Goal: Information Seeking & Learning: Find specific fact

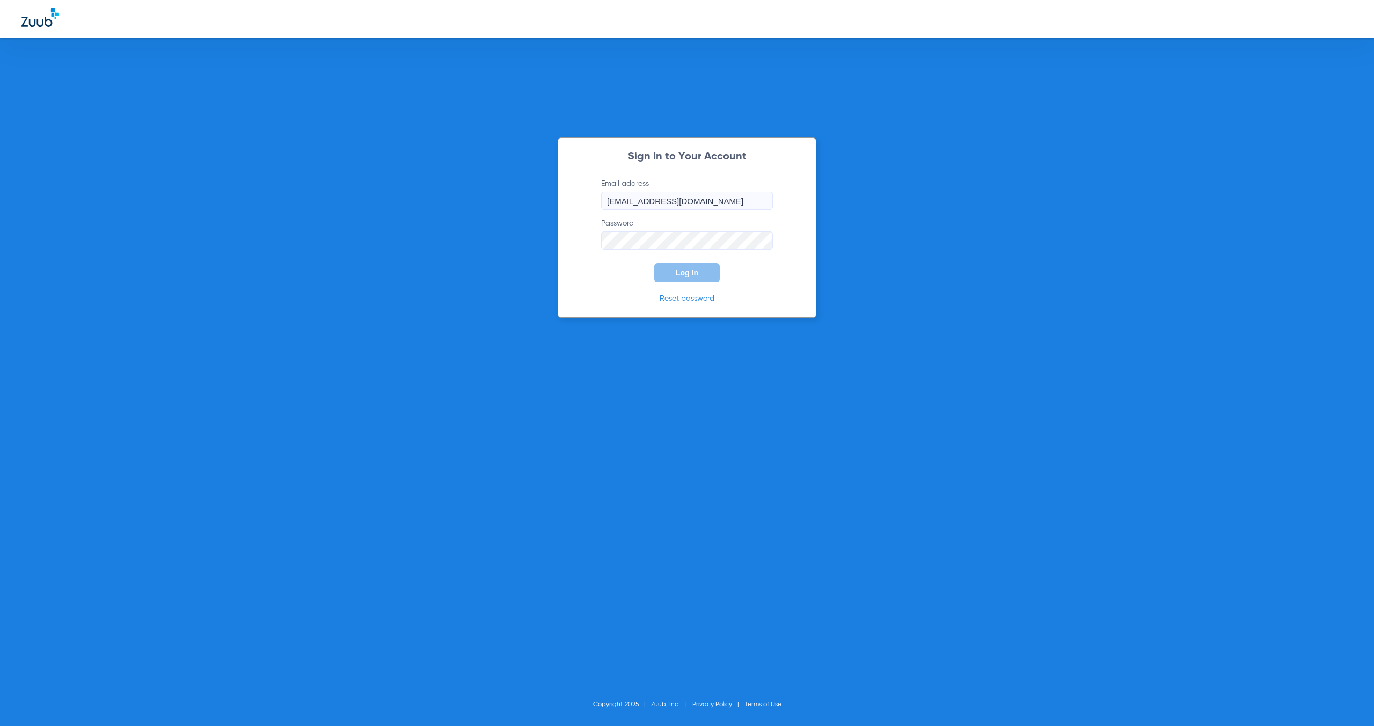
click at [722, 187] on label "Email address [EMAIL_ADDRESS][DOMAIN_NAME]" at bounding box center [687, 194] width 172 height 32
click at [722, 192] on input "[EMAIL_ADDRESS][DOMAIN_NAME]" at bounding box center [687, 201] width 172 height 18
click at [733, 202] on input "[EMAIL_ADDRESS][DOMAIN_NAME]" at bounding box center [687, 201] width 172 height 18
type input "[EMAIL_ADDRESS][DOMAIN_NAME]"
click at [690, 277] on button "Log In" at bounding box center [686, 272] width 65 height 19
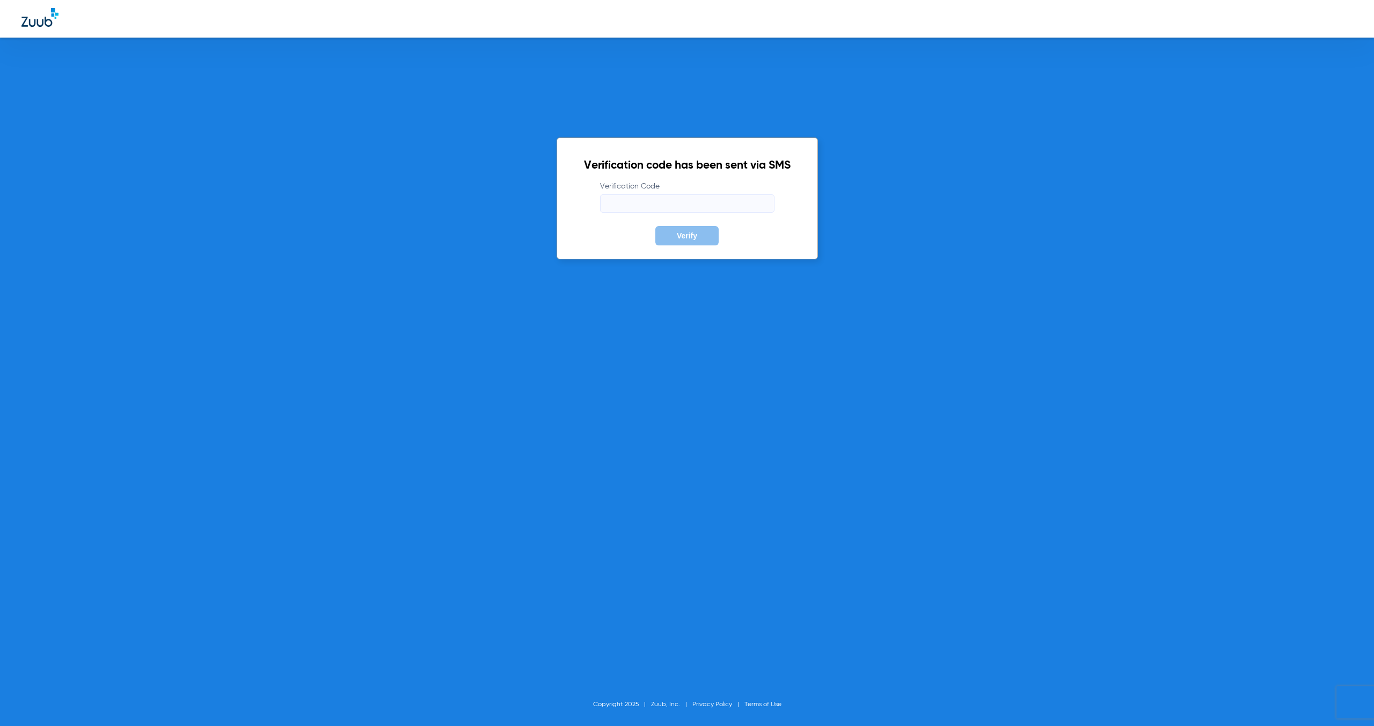
click at [608, 195] on input "Verification Code" at bounding box center [687, 203] width 174 height 18
type input "645817"
drag, startPoint x: 743, startPoint y: 231, endPoint x: 709, endPoint y: 242, distance: 36.0
click at [729, 237] on form "Verification Code 645817 Verify" at bounding box center [687, 213] width 207 height 64
click at [708, 241] on button "Verify" at bounding box center [686, 235] width 63 height 19
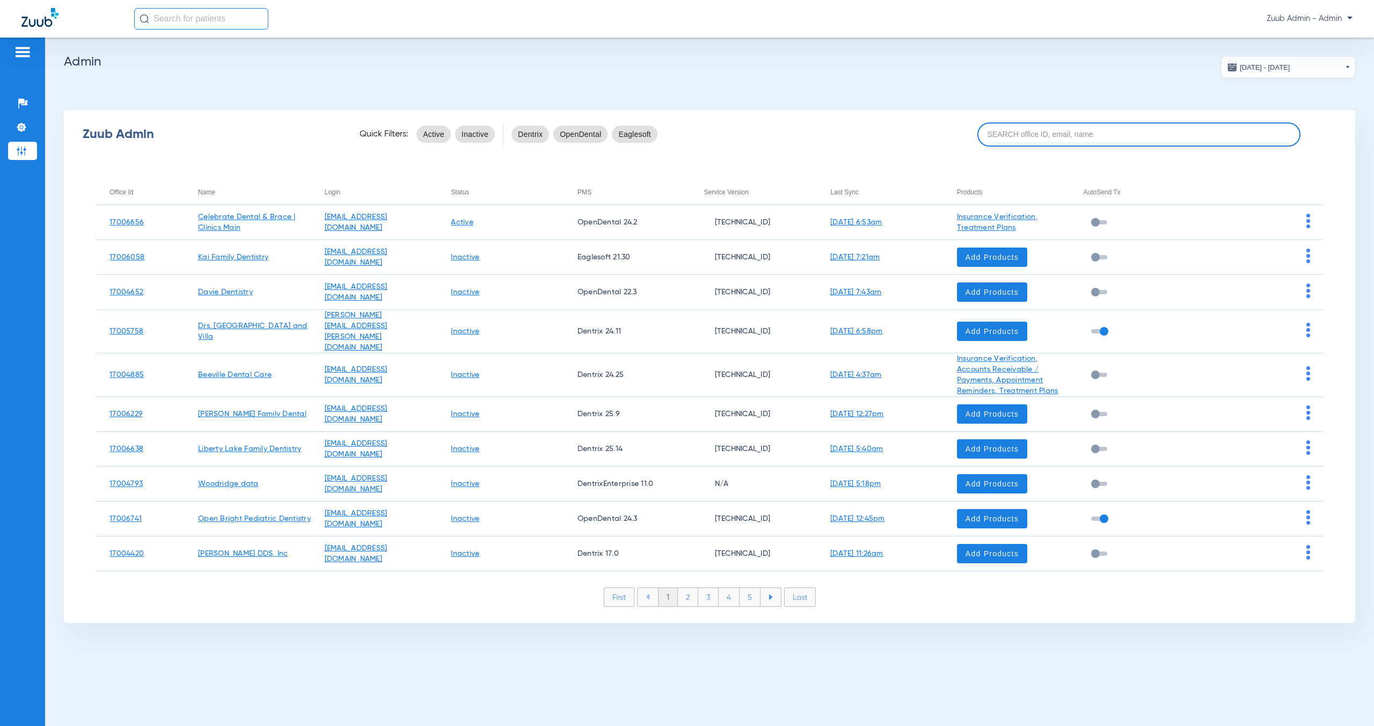
click at [1113, 125] on input at bounding box center [1138, 134] width 323 height 24
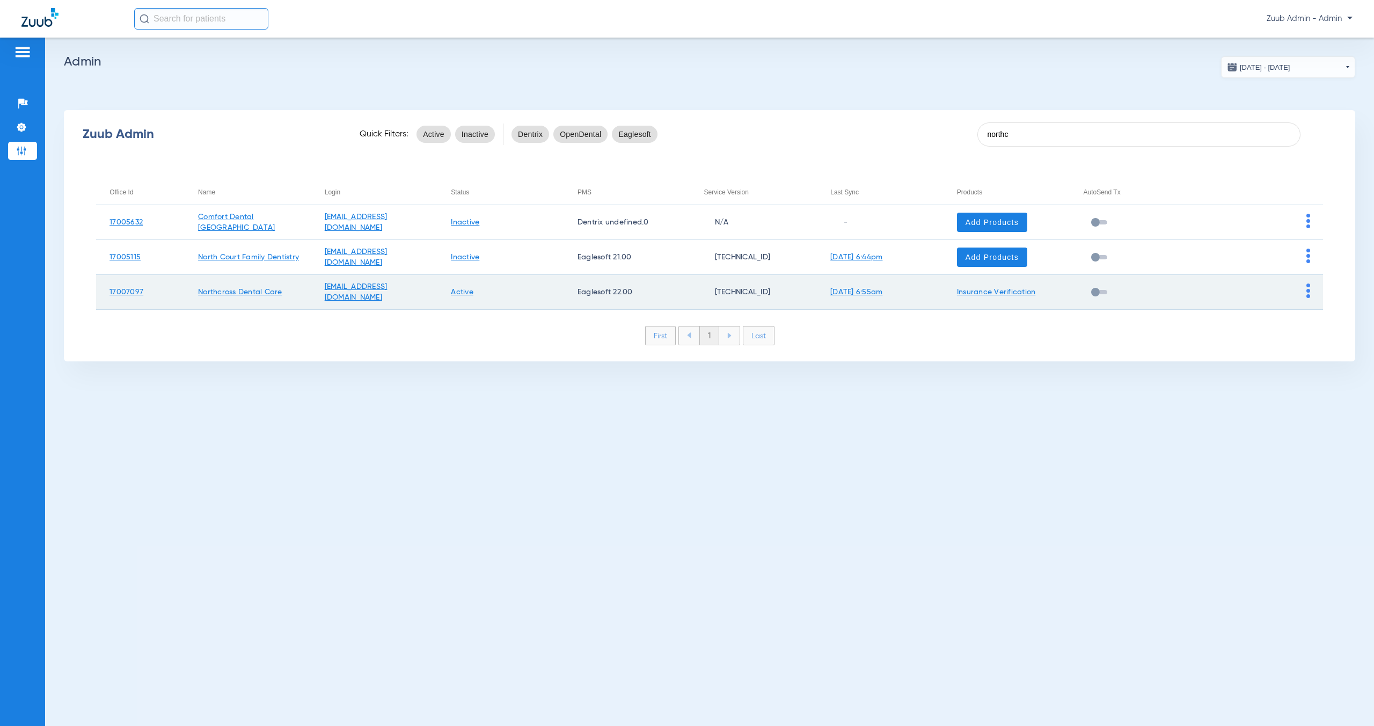
type input "northc"
click at [1307, 292] on img at bounding box center [1308, 290] width 4 height 14
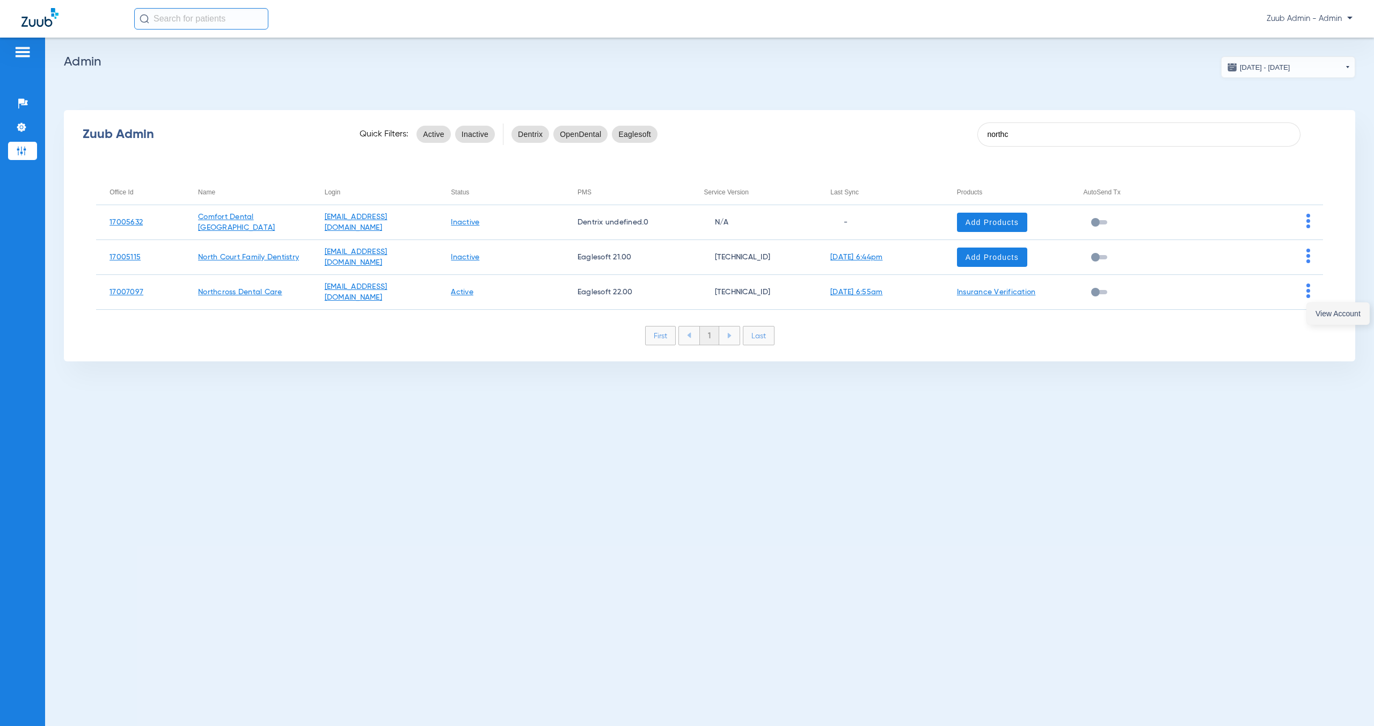
click at [1311, 312] on button "View Account" at bounding box center [1338, 313] width 62 height 21
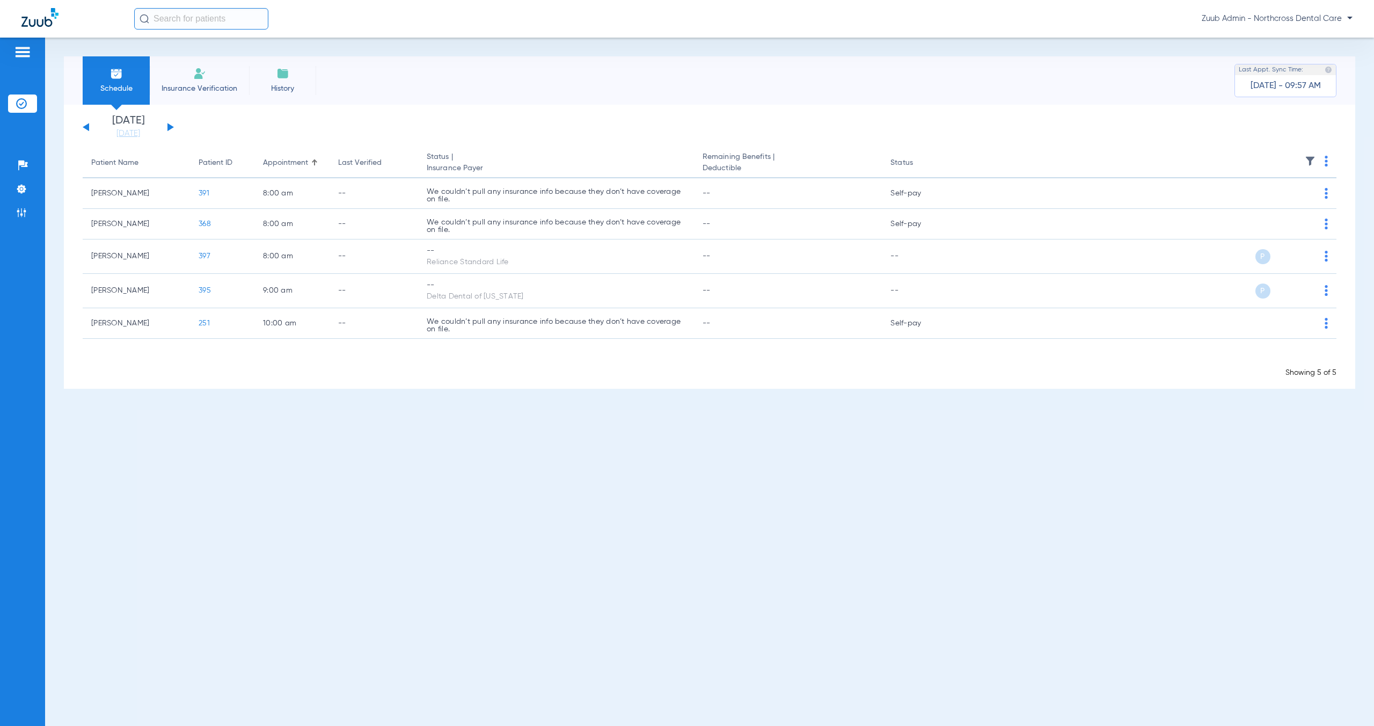
click at [199, 22] on input "text" at bounding box center [201, 18] width 134 height 21
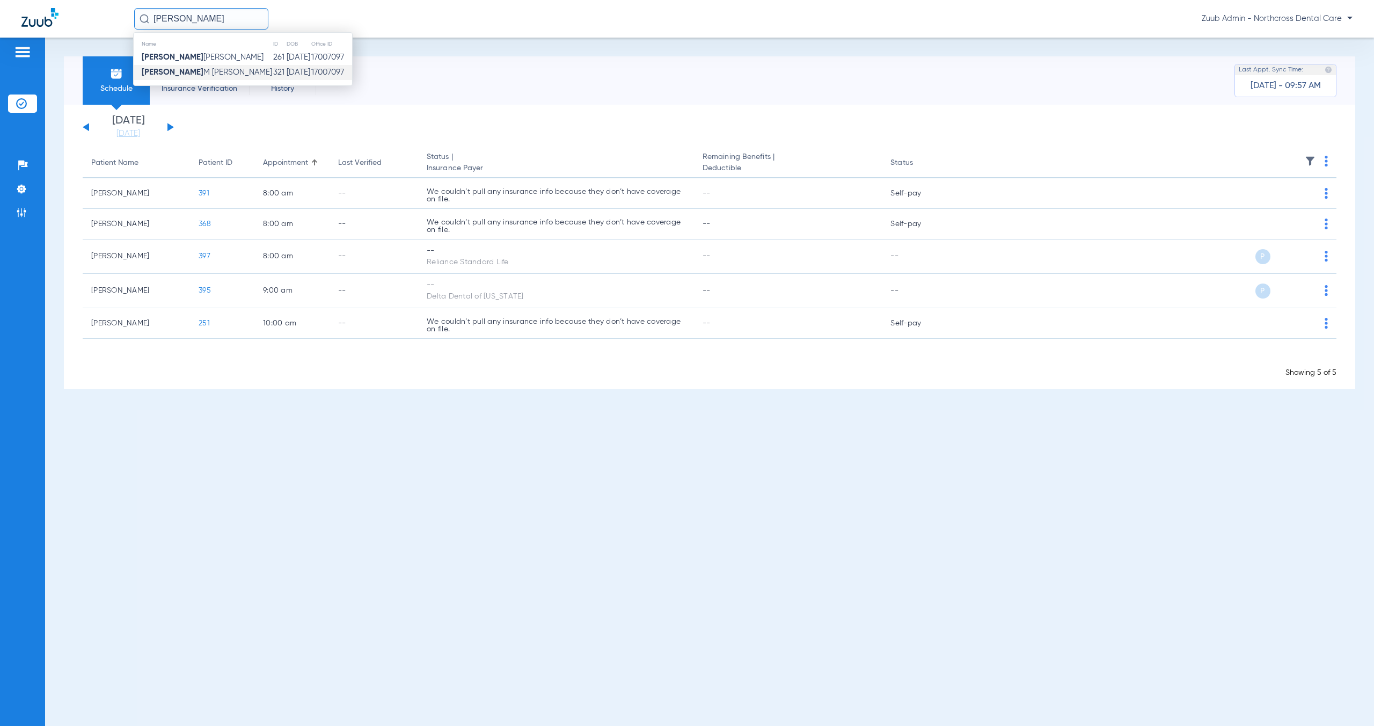
type input "[PERSON_NAME]"
click at [188, 74] on span "[PERSON_NAME]" at bounding box center [207, 72] width 130 height 8
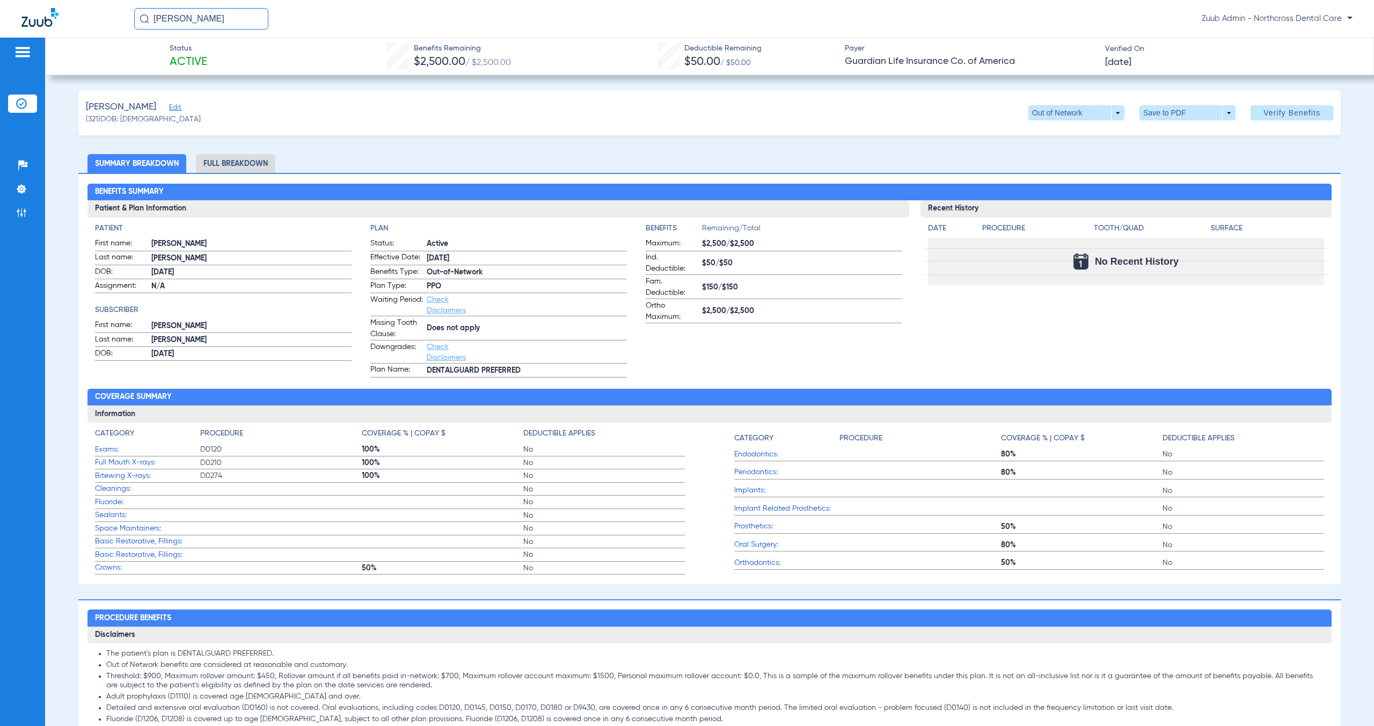
click at [245, 168] on li "Full Breakdown" at bounding box center [235, 163] width 79 height 19
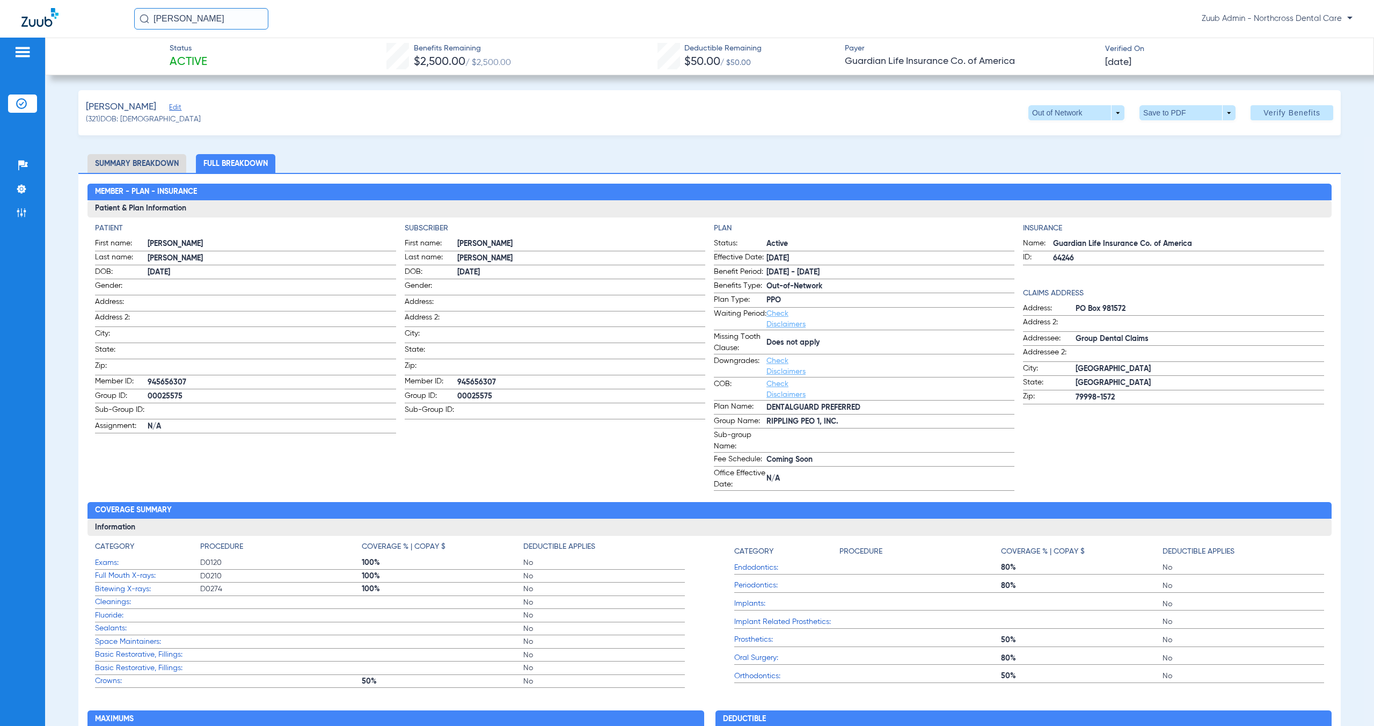
drag, startPoint x: 146, startPoint y: 380, endPoint x: 200, endPoint y: 385, distance: 54.5
click at [200, 385] on label "Member ID: 945656307" at bounding box center [245, 382] width 301 height 13
copy label "945656307"
